Goal: Task Accomplishment & Management: Manage account settings

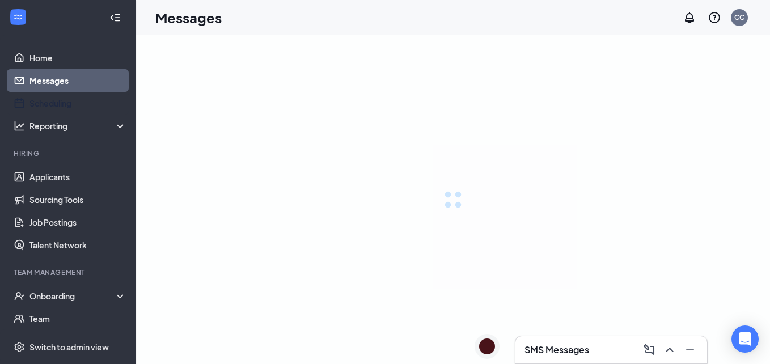
click at [53, 104] on link "Scheduling" at bounding box center [77, 103] width 97 height 23
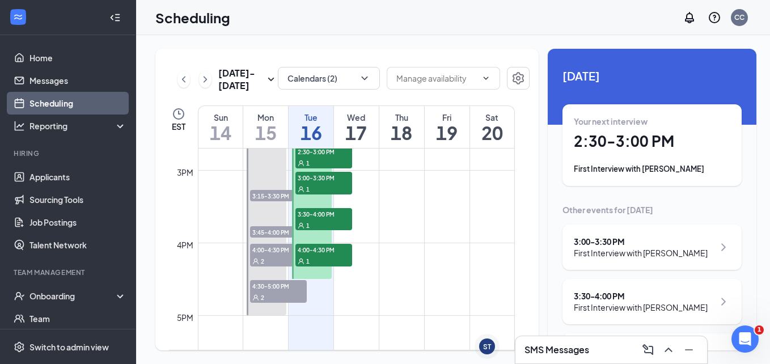
scroll to position [1067, 0]
click at [269, 197] on span "3:15-3:30 PM" at bounding box center [278, 194] width 57 height 11
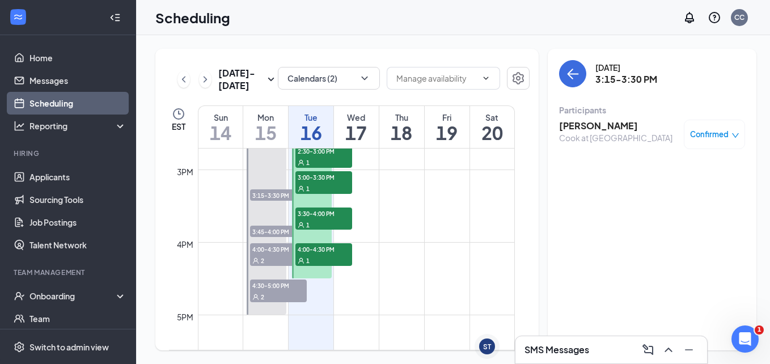
click at [570, 126] on h3 "[PERSON_NAME]" at bounding box center [615, 126] width 113 height 12
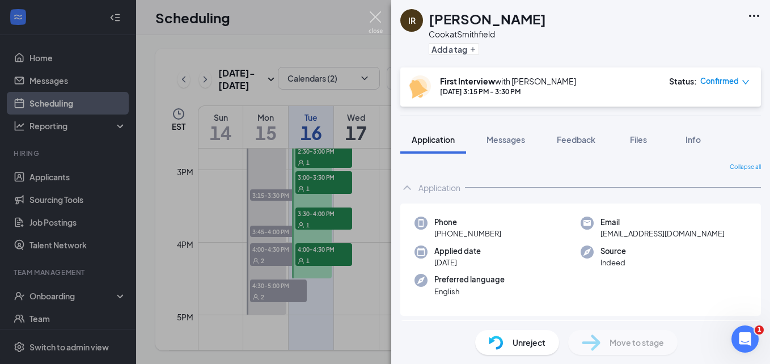
click at [379, 18] on img at bounding box center [375, 22] width 14 height 22
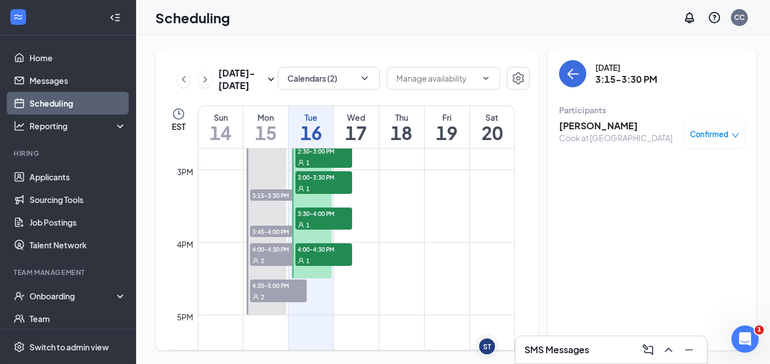
click at [268, 229] on span "3:45-4:00 PM" at bounding box center [278, 231] width 57 height 11
click at [570, 125] on h3 "[PERSON_NAME]" at bounding box center [615, 126] width 113 height 12
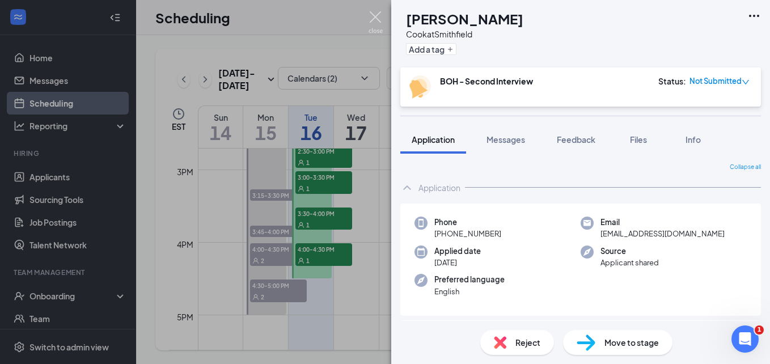
click at [379, 17] on img at bounding box center [375, 22] width 14 height 22
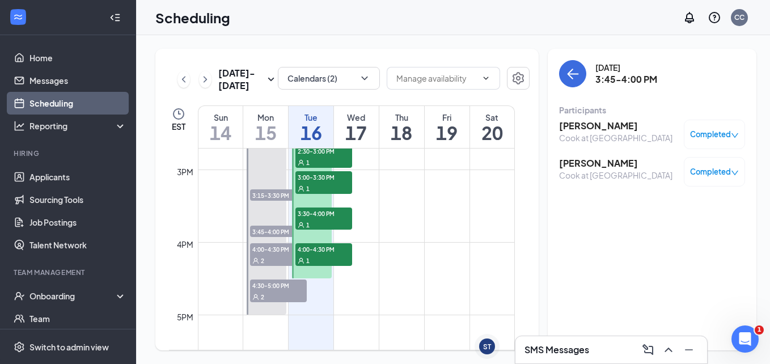
click at [586, 166] on h3 "[PERSON_NAME]" at bounding box center [615, 163] width 113 height 12
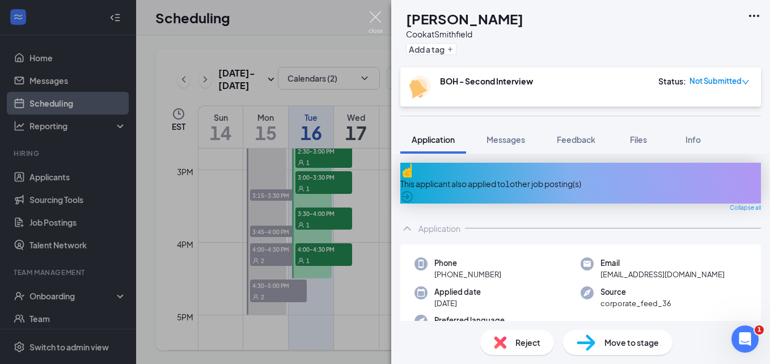
click at [381, 22] on img at bounding box center [375, 22] width 14 height 22
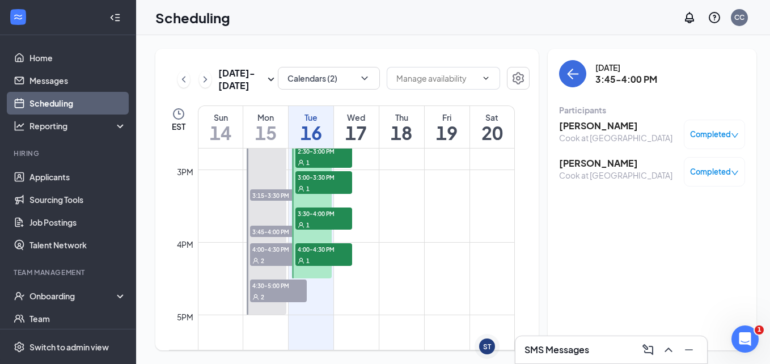
click at [265, 253] on span "4:00-4:30 PM" at bounding box center [278, 248] width 57 height 11
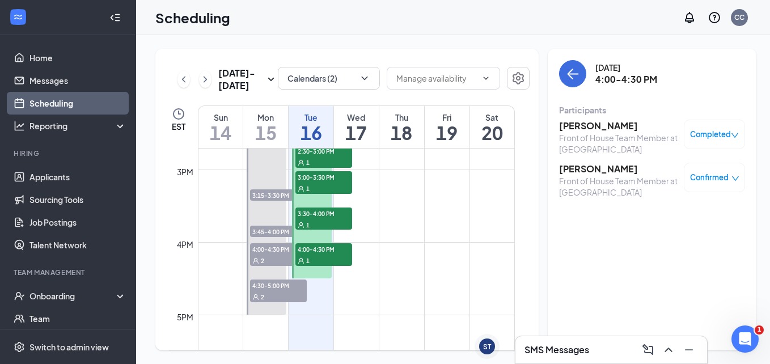
click at [580, 128] on h3 "[PERSON_NAME]" at bounding box center [618, 126] width 119 height 12
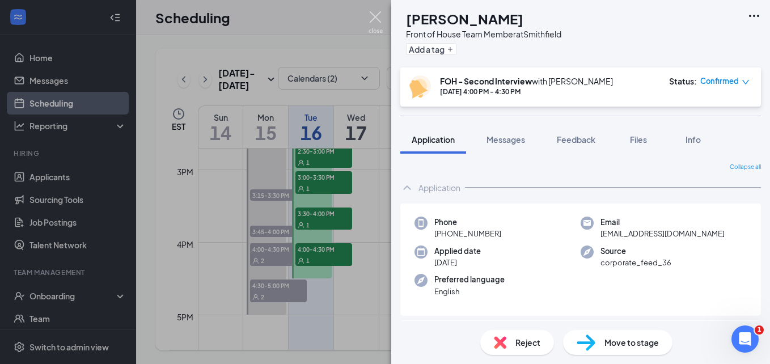
click at [379, 22] on img at bounding box center [375, 22] width 14 height 22
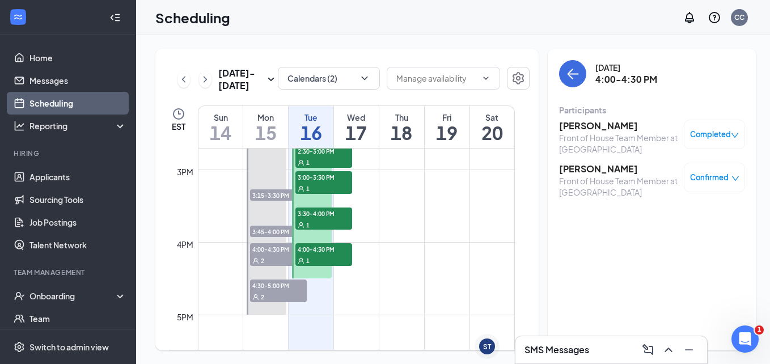
click at [575, 169] on h3 "[PERSON_NAME]" at bounding box center [618, 169] width 119 height 12
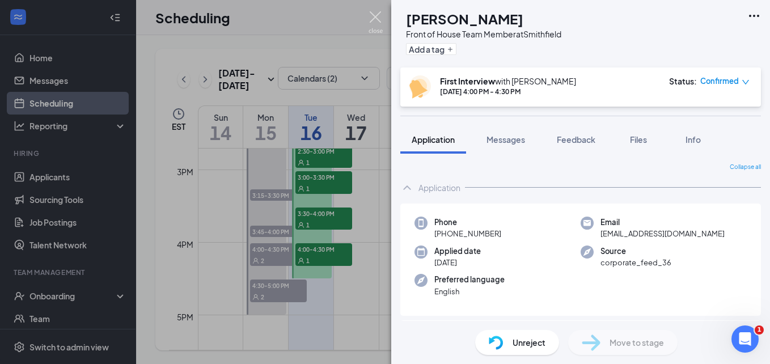
click at [375, 18] on img at bounding box center [375, 22] width 14 height 22
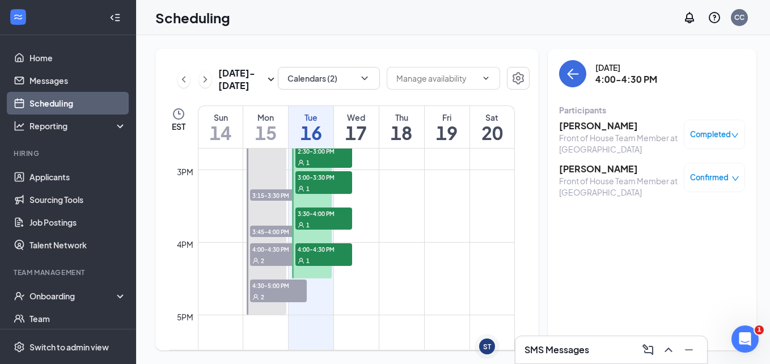
drag, startPoint x: 264, startPoint y: 284, endPoint x: 273, endPoint y: 282, distance: 9.3
click at [265, 284] on span "4:30-5:00 PM" at bounding box center [278, 284] width 57 height 11
click at [575, 122] on h3 "[PERSON_NAME]" at bounding box center [618, 126] width 119 height 12
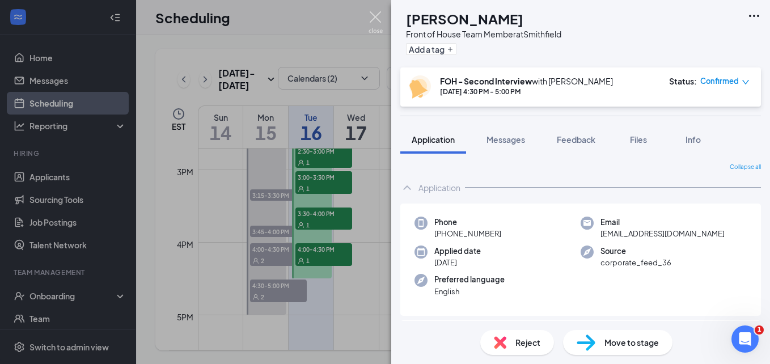
click at [377, 18] on img at bounding box center [375, 22] width 14 height 22
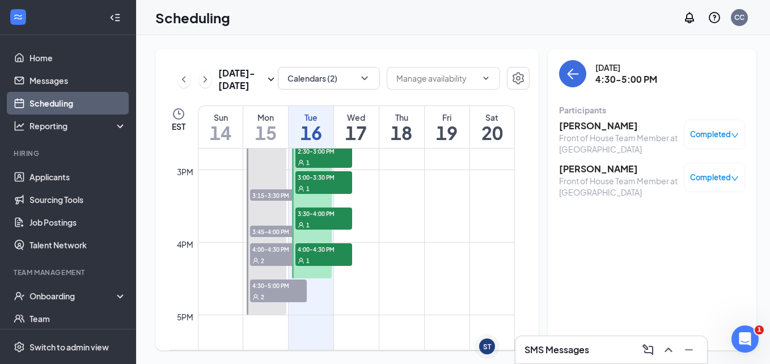
click at [572, 129] on h3 "[PERSON_NAME]" at bounding box center [618, 126] width 119 height 12
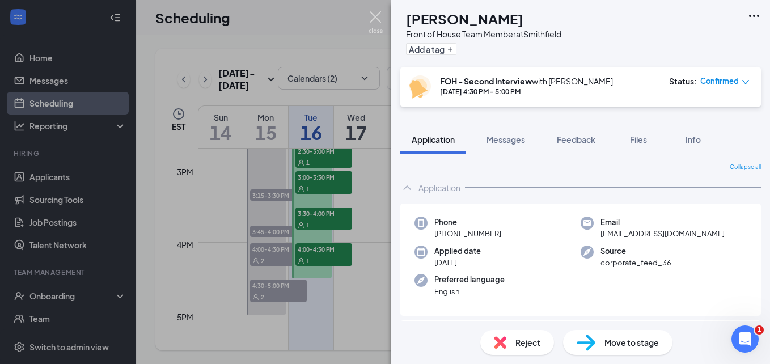
click at [375, 18] on img at bounding box center [375, 22] width 14 height 22
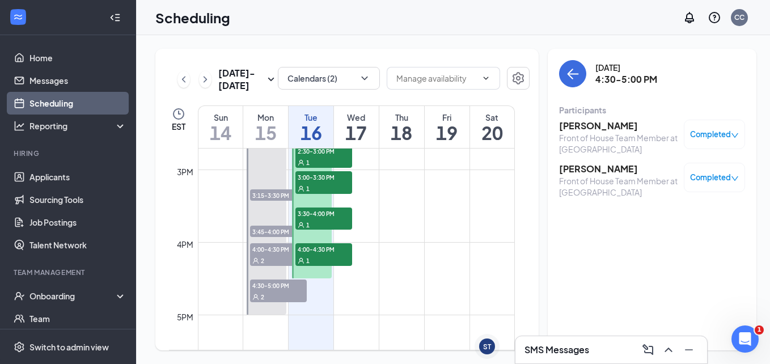
click at [567, 170] on h3 "[PERSON_NAME]" at bounding box center [618, 169] width 119 height 12
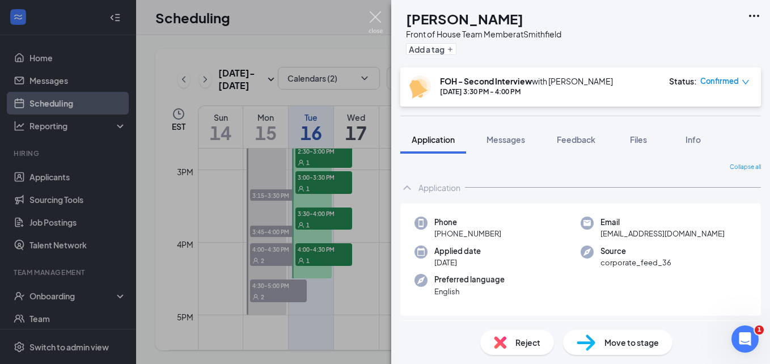
click at [377, 19] on img at bounding box center [375, 22] width 14 height 22
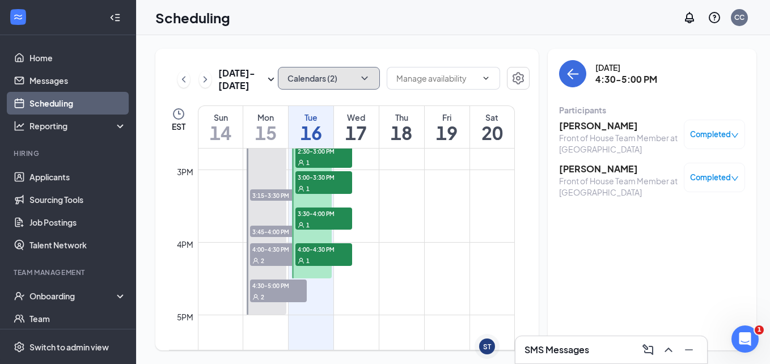
click at [319, 82] on button "Calendars (2)" at bounding box center [329, 78] width 102 height 23
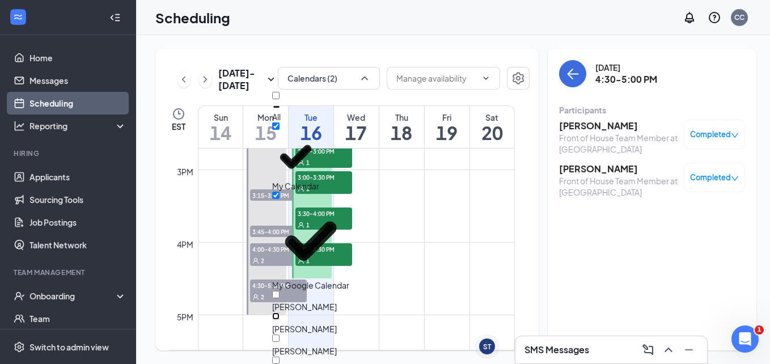
click at [279, 312] on input "[PERSON_NAME]" at bounding box center [275, 315] width 7 height 7
checkbox input "true"
click at [381, 19] on div "Scheduling CC" at bounding box center [453, 17] width 634 height 35
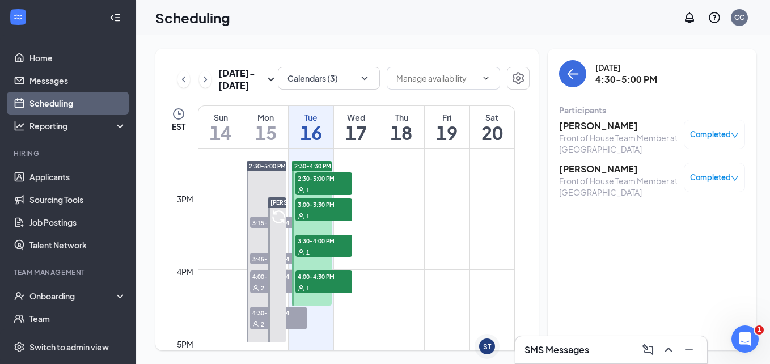
scroll to position [1067, 0]
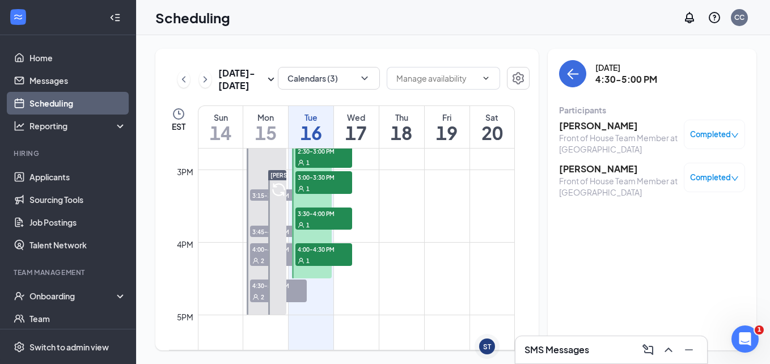
click at [388, 107] on span "3:30-4:00 PM" at bounding box center [402, 102] width 39 height 10
click at [440, 120] on div "1" at bounding box center [468, 113] width 57 height 11
click at [496, 107] on span "4:30-5:00 PM" at bounding box center [515, 102] width 39 height 10
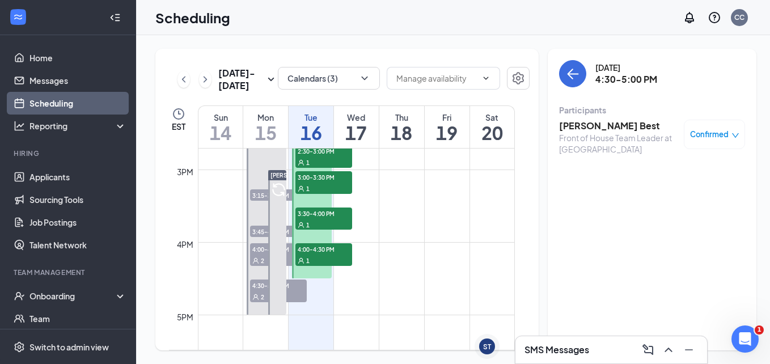
click at [465, 108] on span "3:00-3:30 PM" at bounding box center [448, 103] width 39 height 10
click at [496, 107] on span "4:30-5:00 PM" at bounding box center [515, 102] width 39 height 10
click at [454, 108] on span "3:00-3:30 PM" at bounding box center [448, 103] width 39 height 10
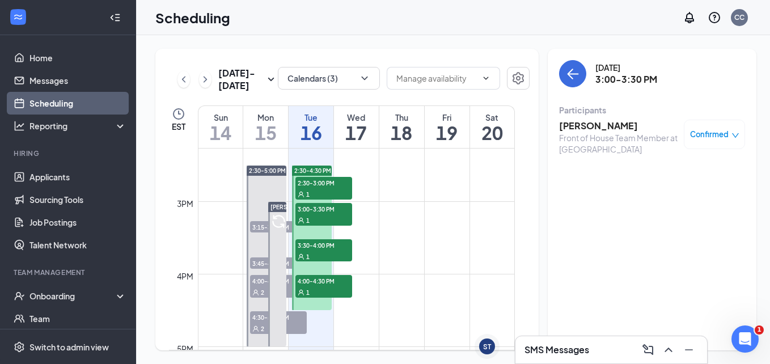
scroll to position [1010, 0]
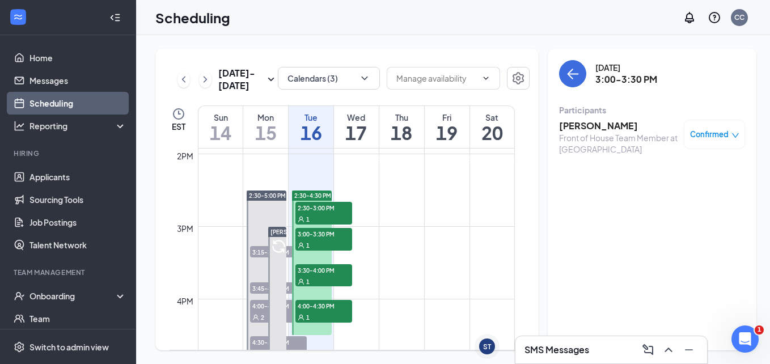
click at [426, 15] on div "Scheduling CC" at bounding box center [453, 17] width 634 height 35
click at [53, 85] on link "Messages" at bounding box center [77, 80] width 97 height 23
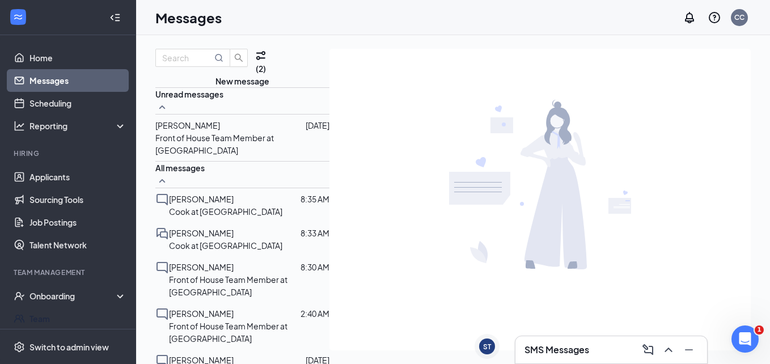
click at [49, 315] on link "Team" at bounding box center [77, 318] width 97 height 23
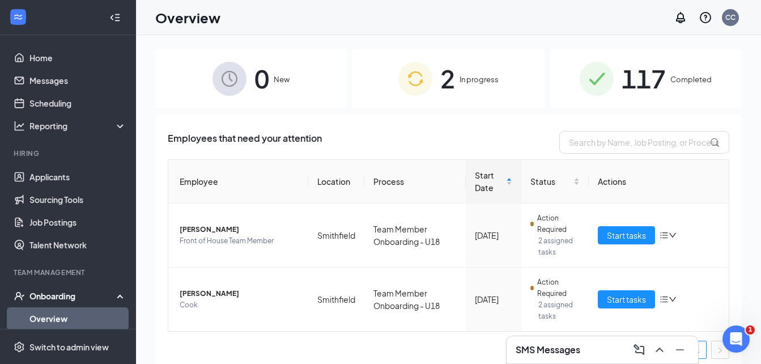
click at [482, 70] on div "2 In progress" at bounding box center [448, 79] width 192 height 60
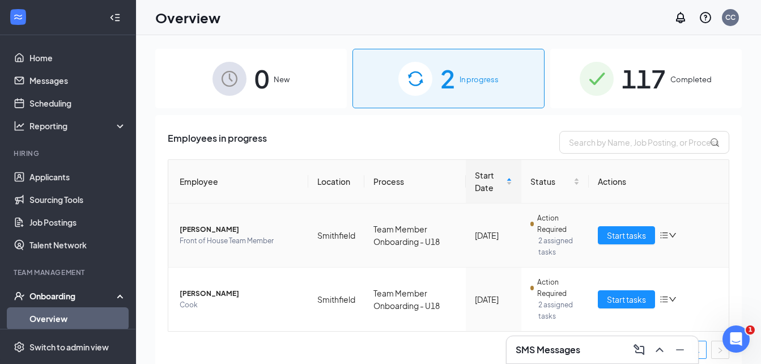
click at [207, 231] on span "Taylor L Blue" at bounding box center [240, 229] width 120 height 11
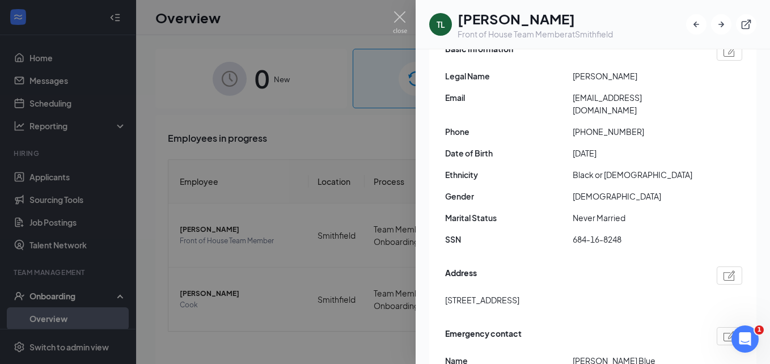
scroll to position [116, 0]
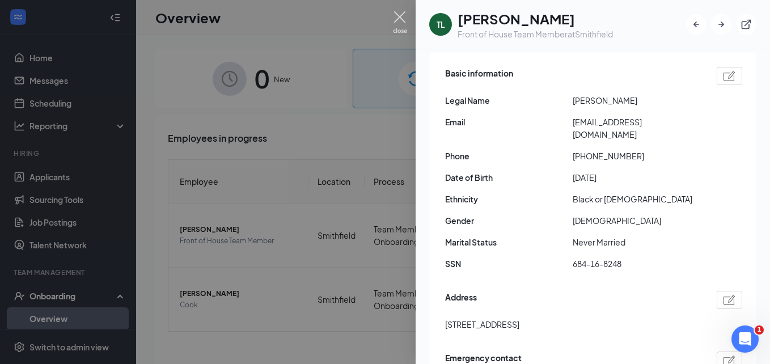
click at [403, 18] on img at bounding box center [400, 22] width 14 height 22
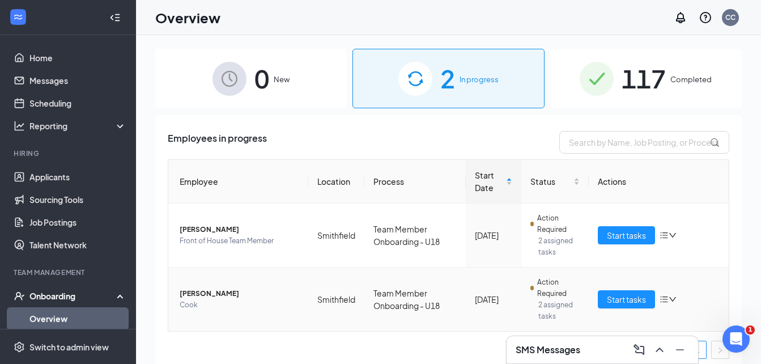
click at [212, 300] on span "Cook" at bounding box center [240, 304] width 120 height 11
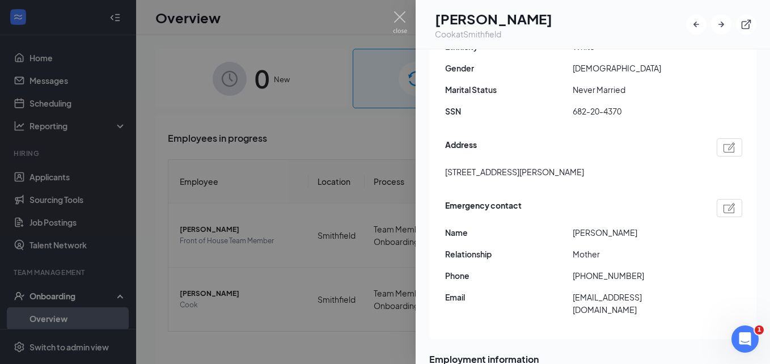
scroll to position [99, 0]
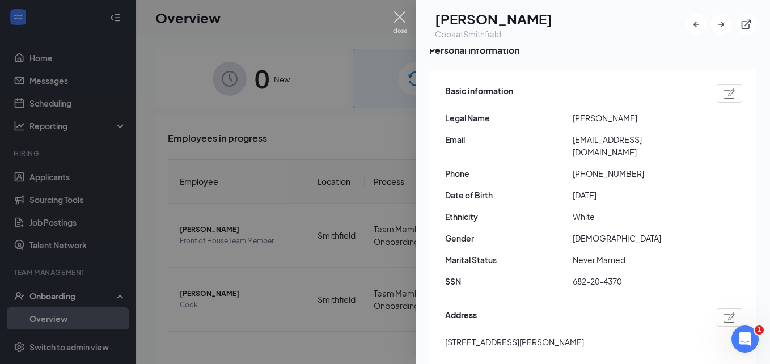
click at [401, 20] on img at bounding box center [400, 22] width 14 height 22
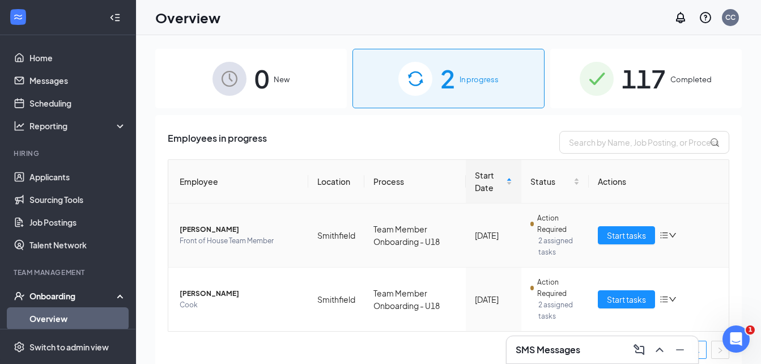
click at [233, 236] on span "Front of House Team Member" at bounding box center [240, 240] width 120 height 11
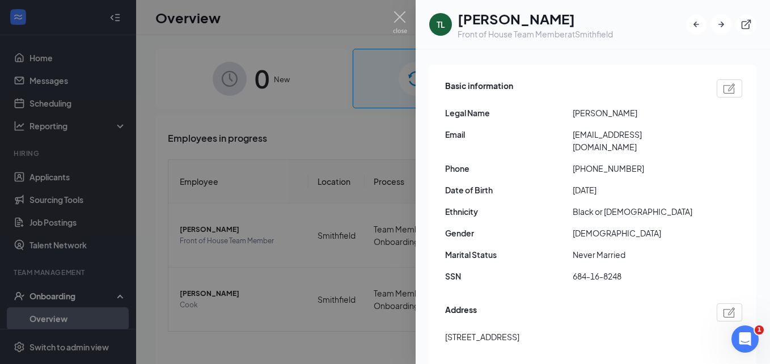
scroll to position [57, 0]
